Goal: Transaction & Acquisition: Download file/media

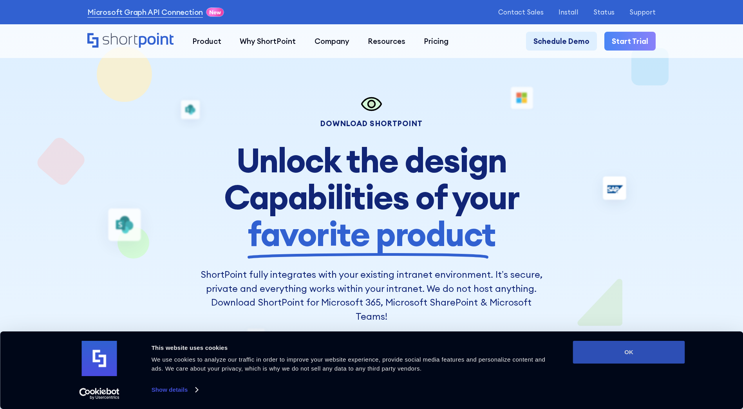
click at [620, 356] on button "OK" at bounding box center [629, 352] width 112 height 23
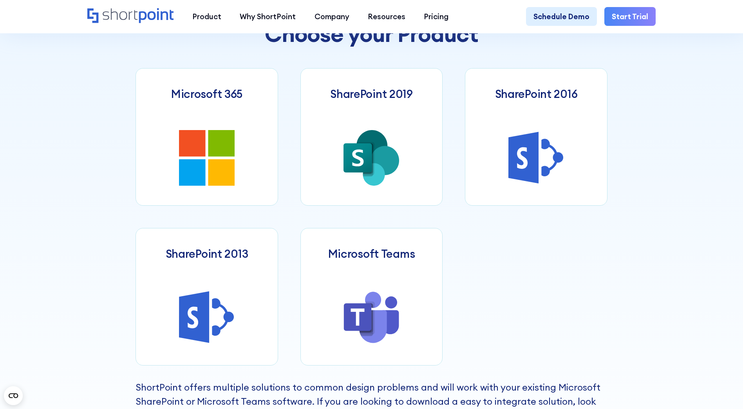
scroll to position [391, 0]
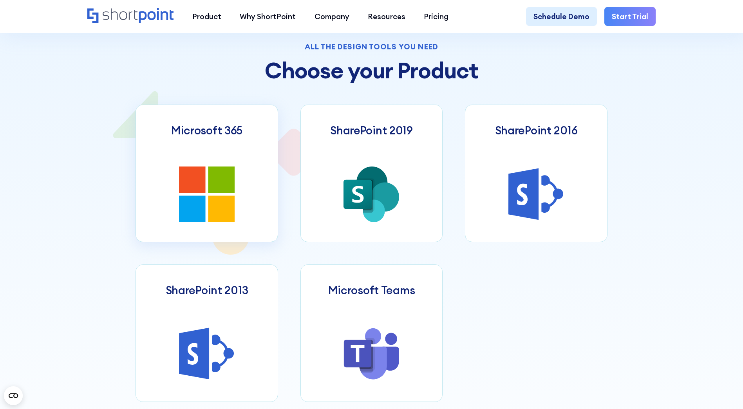
click at [260, 232] on link "Microsoft 365" at bounding box center [206, 173] width 142 height 137
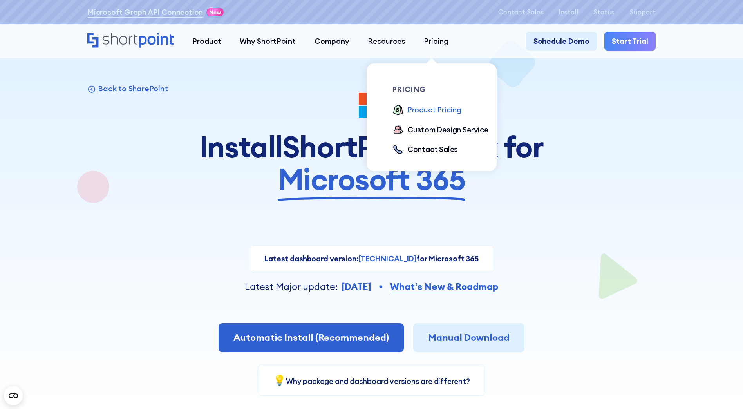
click at [417, 110] on div "Product Pricing" at bounding box center [434, 109] width 54 height 11
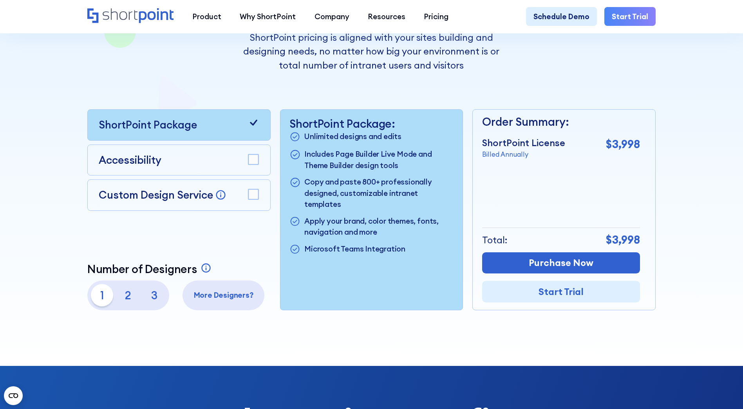
scroll to position [196, 0]
